Goal: Information Seeking & Learning: Learn about a topic

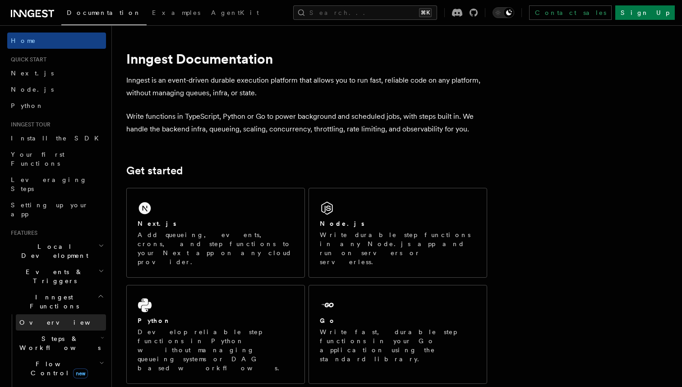
click at [43, 319] on span "Overview" at bounding box center [65, 322] width 93 height 7
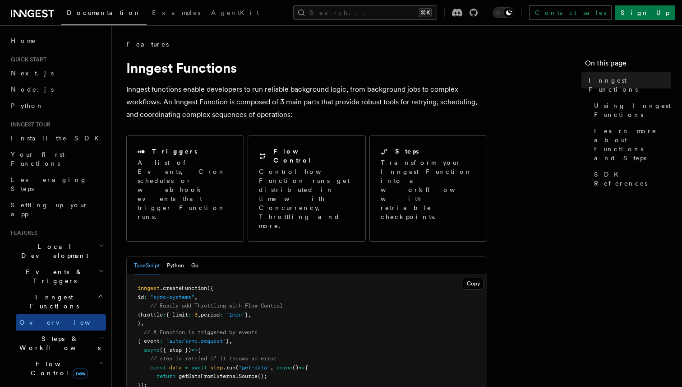
click at [47, 334] on span "Steps & Workflows" at bounding box center [58, 343] width 85 height 18
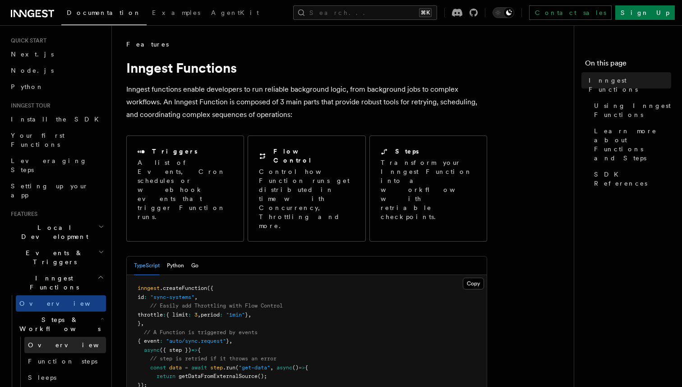
scroll to position [20, 0]
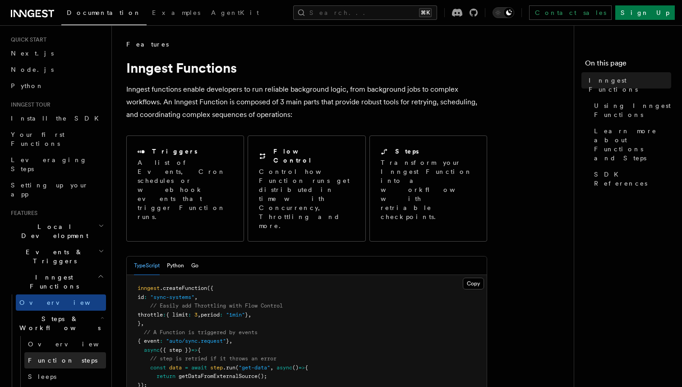
click at [57, 357] on span "Function steps" at bounding box center [62, 360] width 69 height 7
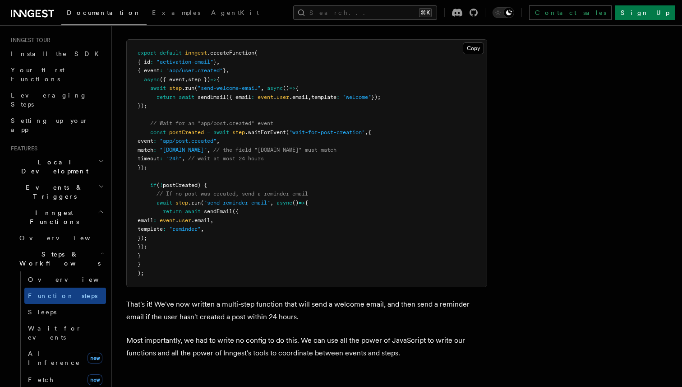
scroll to position [134, 0]
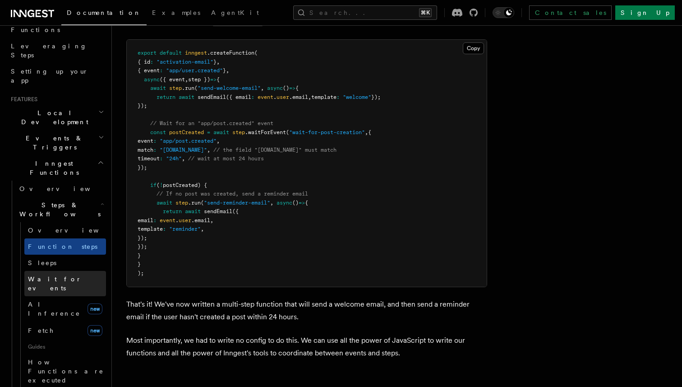
click at [64, 271] on link "Wait for events" at bounding box center [65, 283] width 82 height 25
click at [66, 275] on span "Wait for events" at bounding box center [55, 283] width 54 height 16
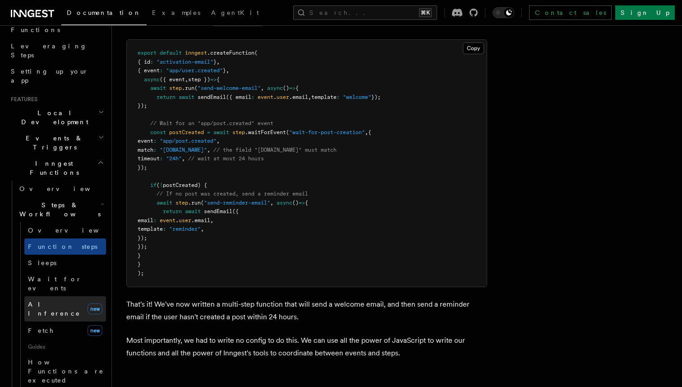
click at [69, 296] on link "AI Inference new" at bounding box center [65, 308] width 82 height 25
click at [58, 301] on span "AI Inference" at bounding box center [54, 309] width 52 height 16
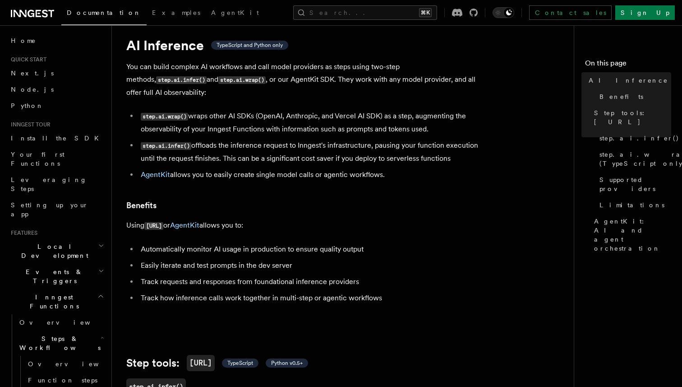
scroll to position [20, 0]
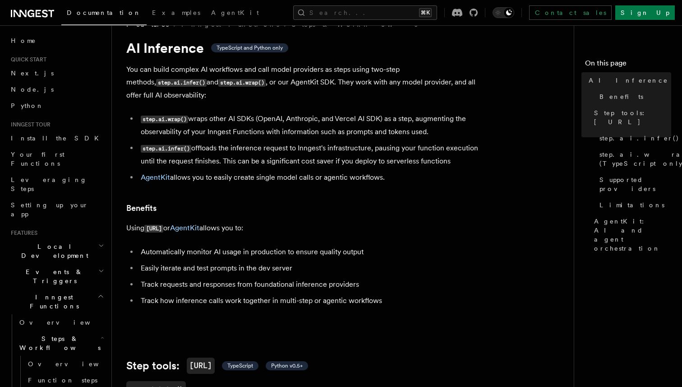
drag, startPoint x: 228, startPoint y: 108, endPoint x: 269, endPoint y: 111, distance: 41.2
click at [269, 112] on li "step.ai.wrap() wraps other AI SDKs (OpenAI, Anthropic, and Vercel AI SDK) as a …" at bounding box center [312, 125] width 349 height 26
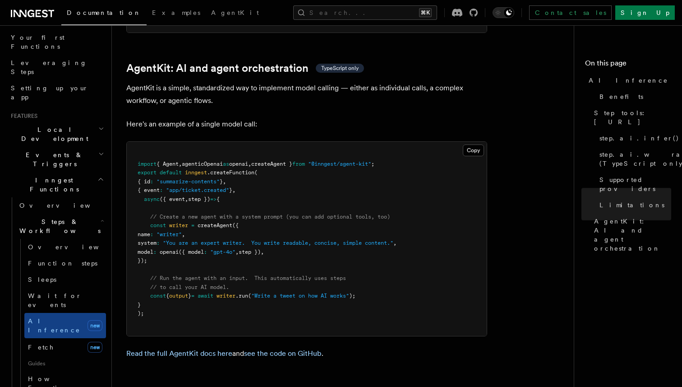
scroll to position [2680, 0]
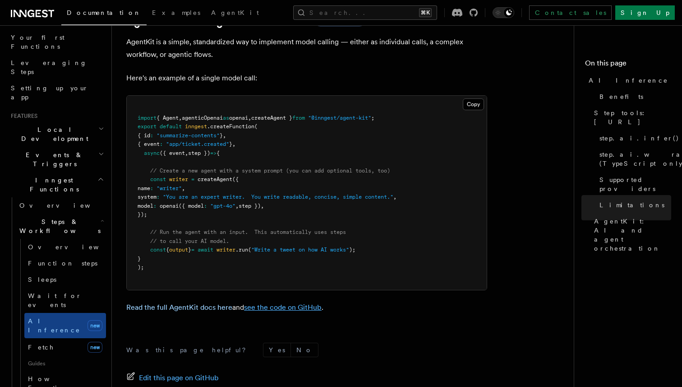
click at [271, 303] on link "see the code on GitHub" at bounding box center [283, 307] width 78 height 9
click at [210, 303] on link "Read the full AgentKit docs here" at bounding box center [179, 307] width 106 height 9
